Goal: Transaction & Acquisition: Purchase product/service

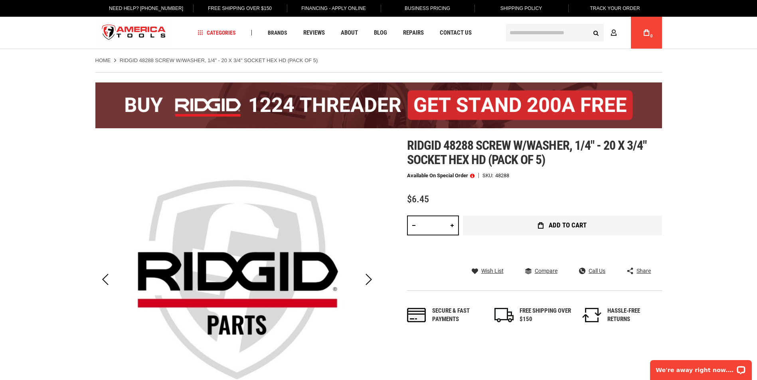
click at [534, 229] on button "Add to Cart" at bounding box center [562, 226] width 199 height 20
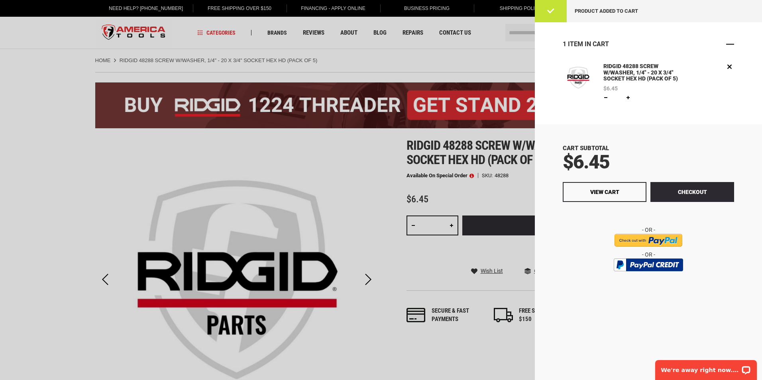
click at [731, 45] on span "Close" at bounding box center [731, 44] width 8 height 8
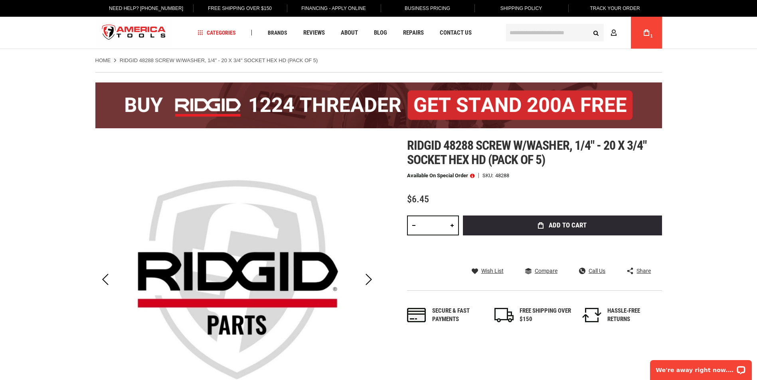
click at [544, 29] on input "text" at bounding box center [555, 33] width 98 height 18
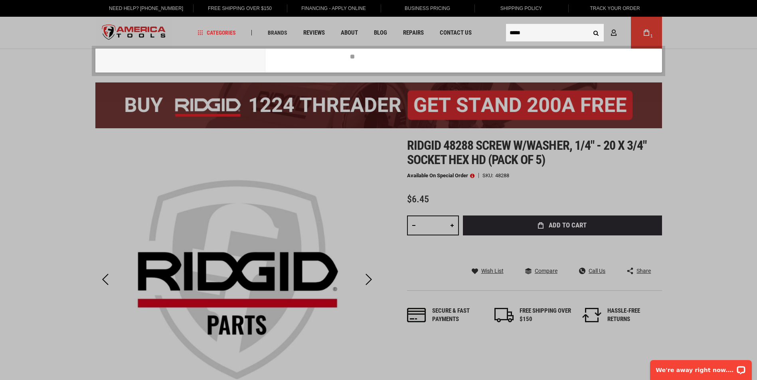
type input "*****"
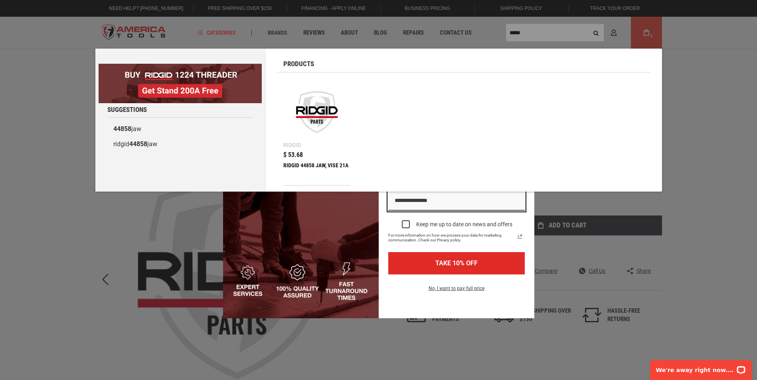
click at [309, 120] on img at bounding box center [316, 112] width 59 height 59
click at [299, 162] on div "RIDGID 44858 JAW, VISE 21A" at bounding box center [316, 171] width 67 height 19
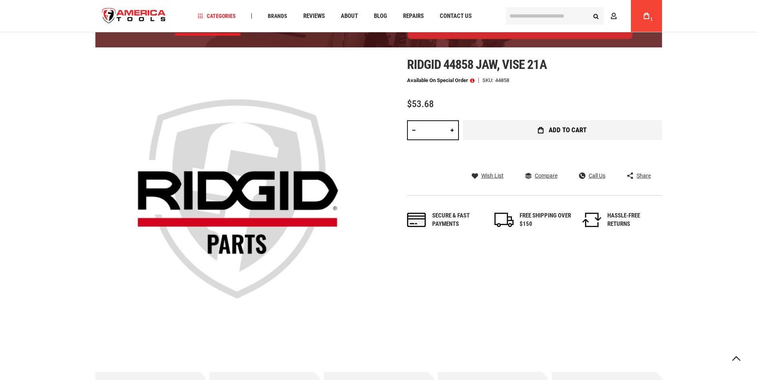
click at [536, 128] on button "Add to Cart" at bounding box center [562, 130] width 199 height 20
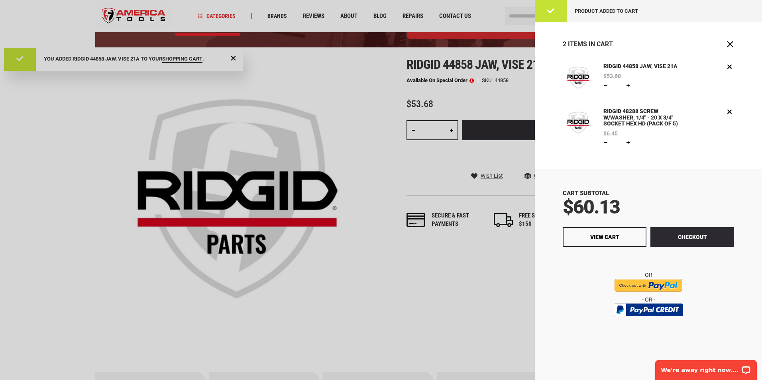
click at [471, 81] on div at bounding box center [381, 190] width 762 height 380
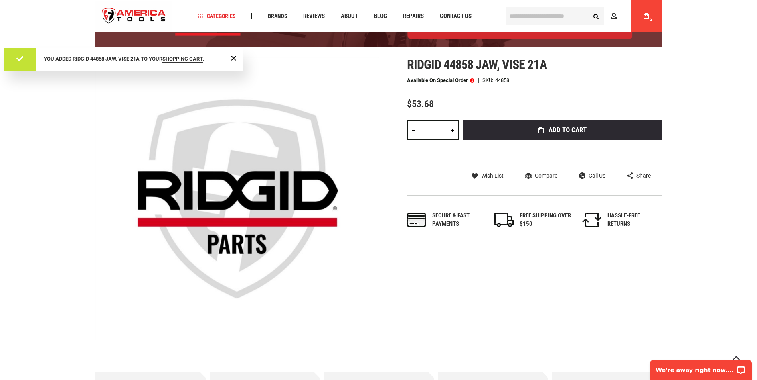
click at [471, 81] on span at bounding box center [472, 81] width 4 height 6
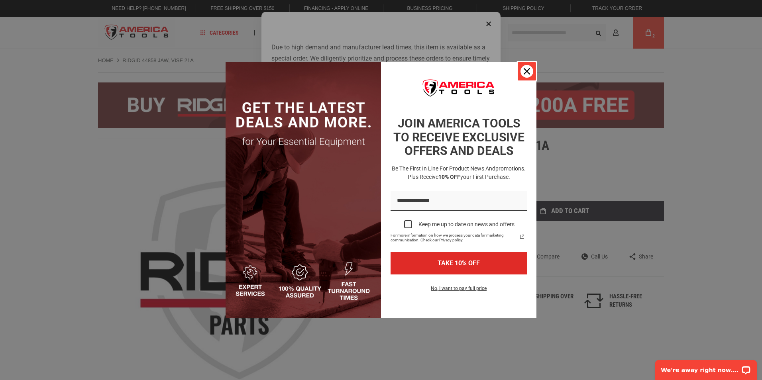
click at [529, 70] on icon "close icon" at bounding box center [527, 71] width 6 height 6
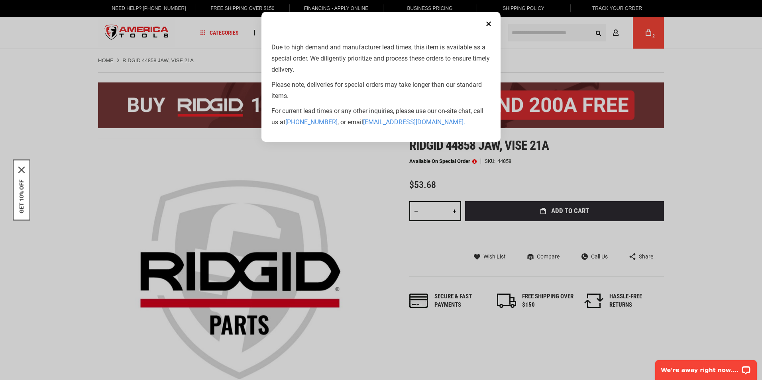
click at [492, 24] on button "Close" at bounding box center [489, 24] width 16 height 16
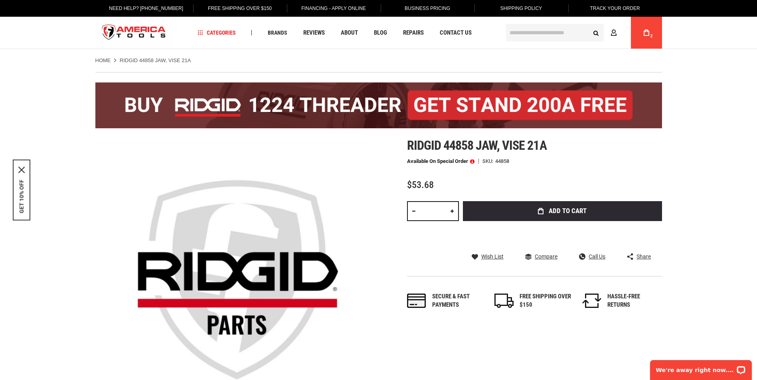
click at [644, 34] on icon at bounding box center [646, 33] width 6 height 6
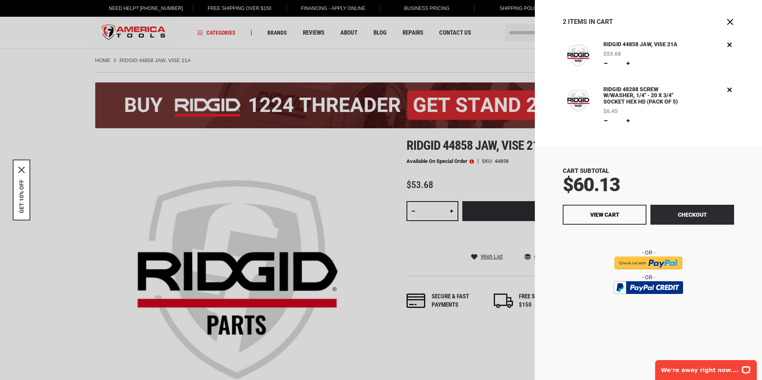
click at [621, 95] on link "RIDGID 48288 SCREW W/WASHER, 1/4" - 20 X 3/4" SOCKET HEX HD (PACK OF 5)" at bounding box center [648, 95] width 92 height 21
click at [617, 93] on link "RIDGID 48288 SCREW W/WASHER, 1/4" - 20 X 3/4" SOCKET HEX HD (PACK OF 5)" at bounding box center [648, 95] width 92 height 21
